Goal: Entertainment & Leisure: Browse casually

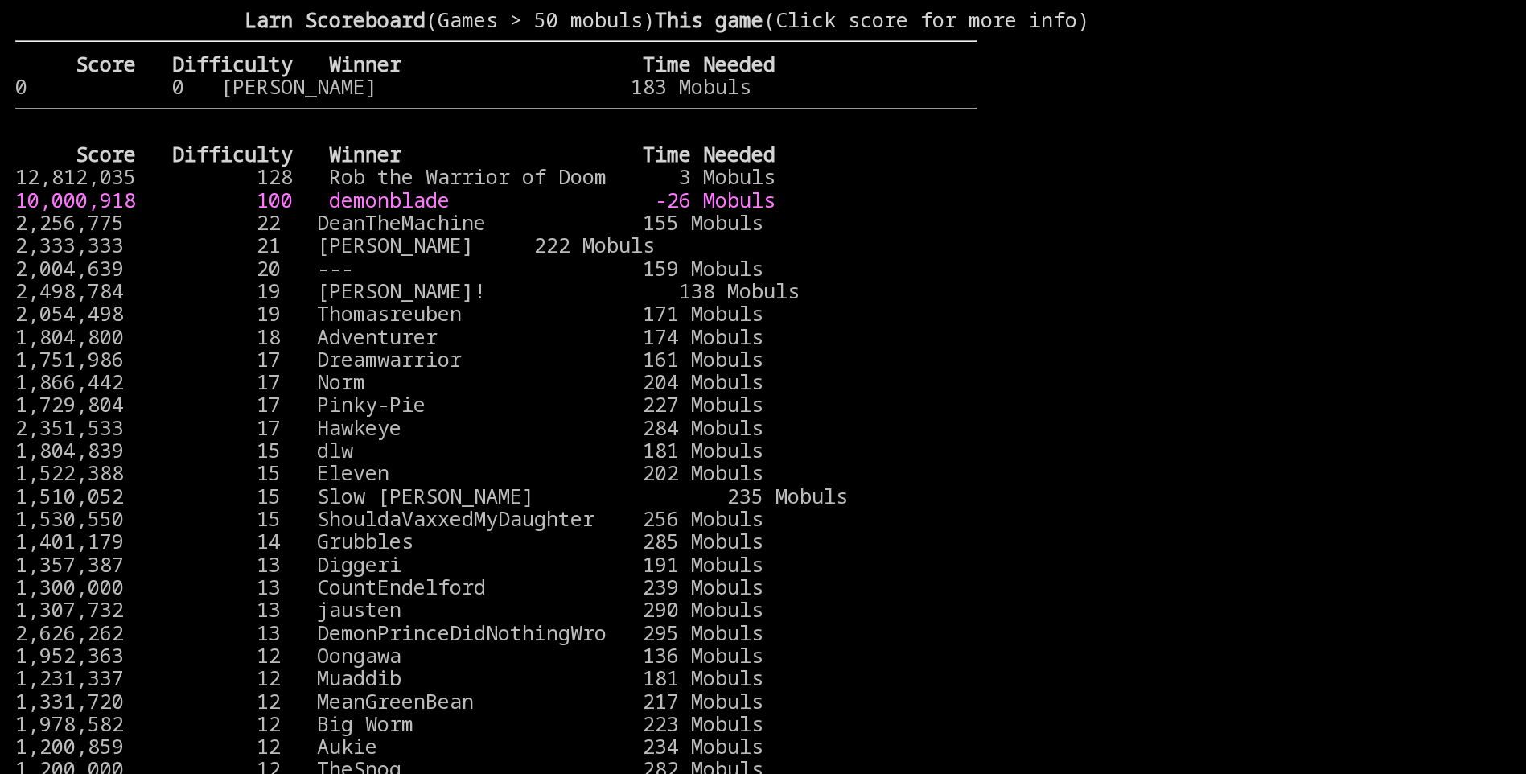
click at [301, 213] on link "10,000,918 100 demonblade -26 Mobuls" at bounding box center [395, 199] width 760 height 27
